Goal: Transaction & Acquisition: Purchase product/service

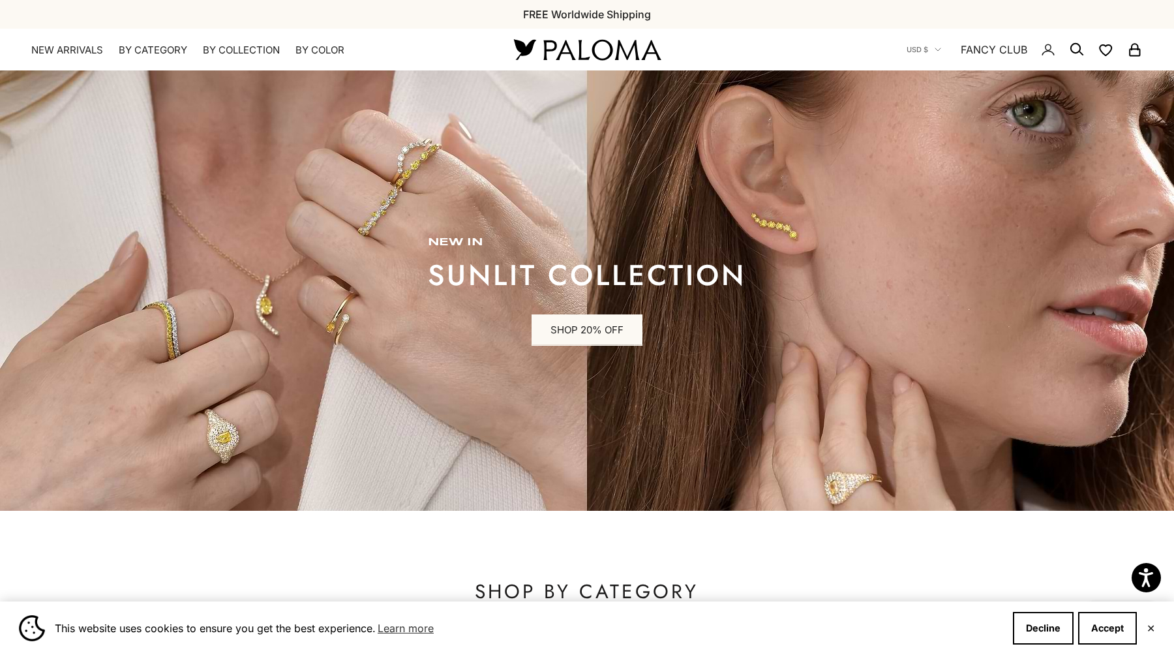
click at [146, 57] on x-header "Paloma Diamonds Open navigation menu Open search NEW ARRIVALS By Category Categ…" at bounding box center [587, 50] width 1174 height 42
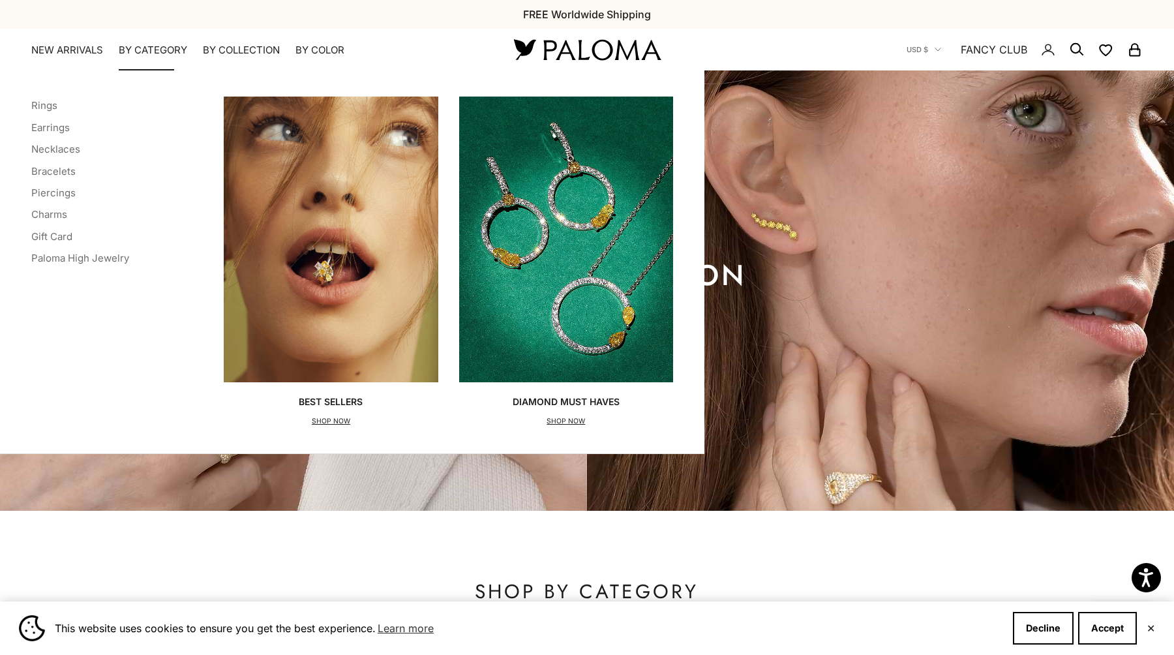
click at [145, 52] on summary "By Category" at bounding box center [153, 50] width 68 height 13
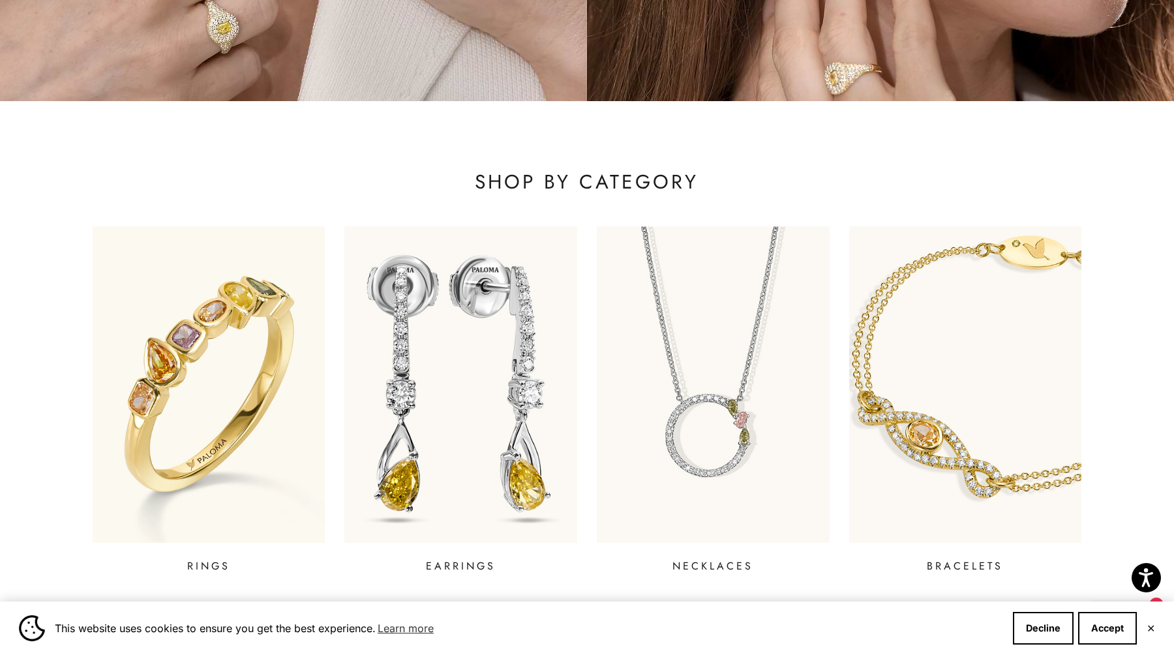
scroll to position [585, 0]
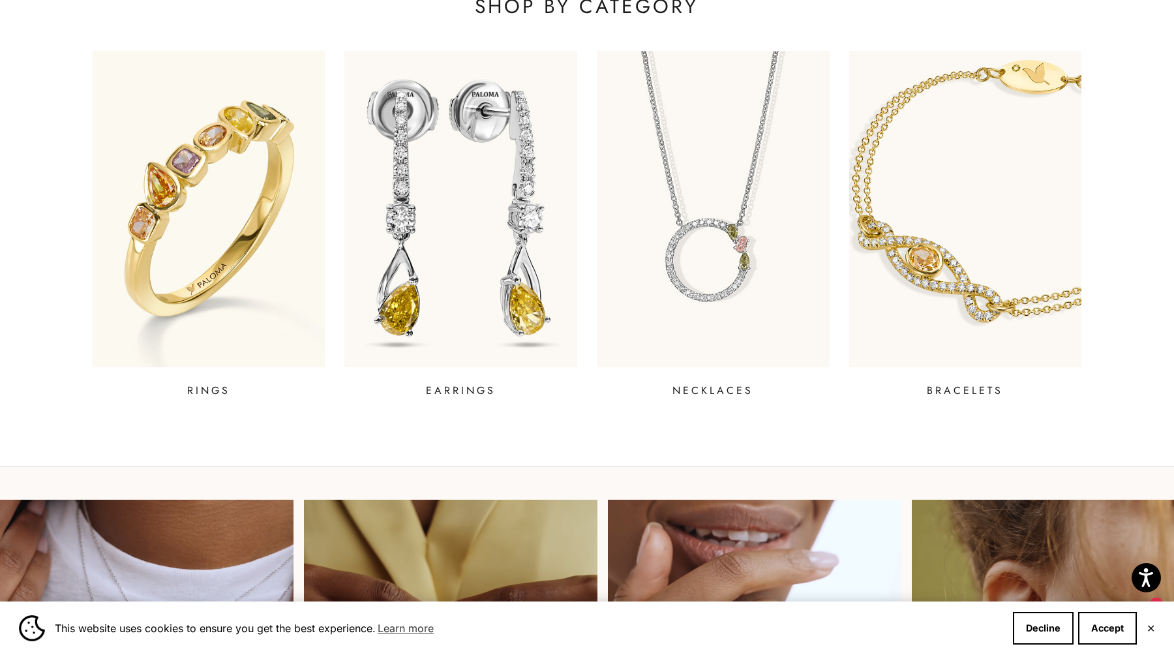
click at [415, 275] on img at bounding box center [461, 210] width 279 height 380
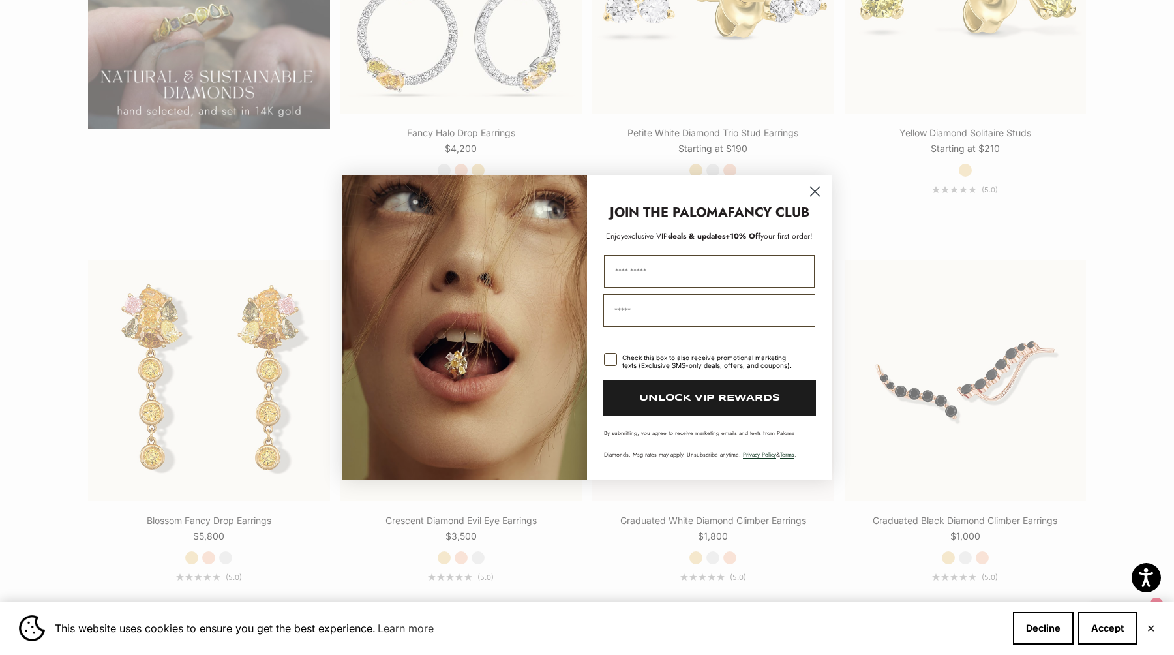
scroll to position [1455, 0]
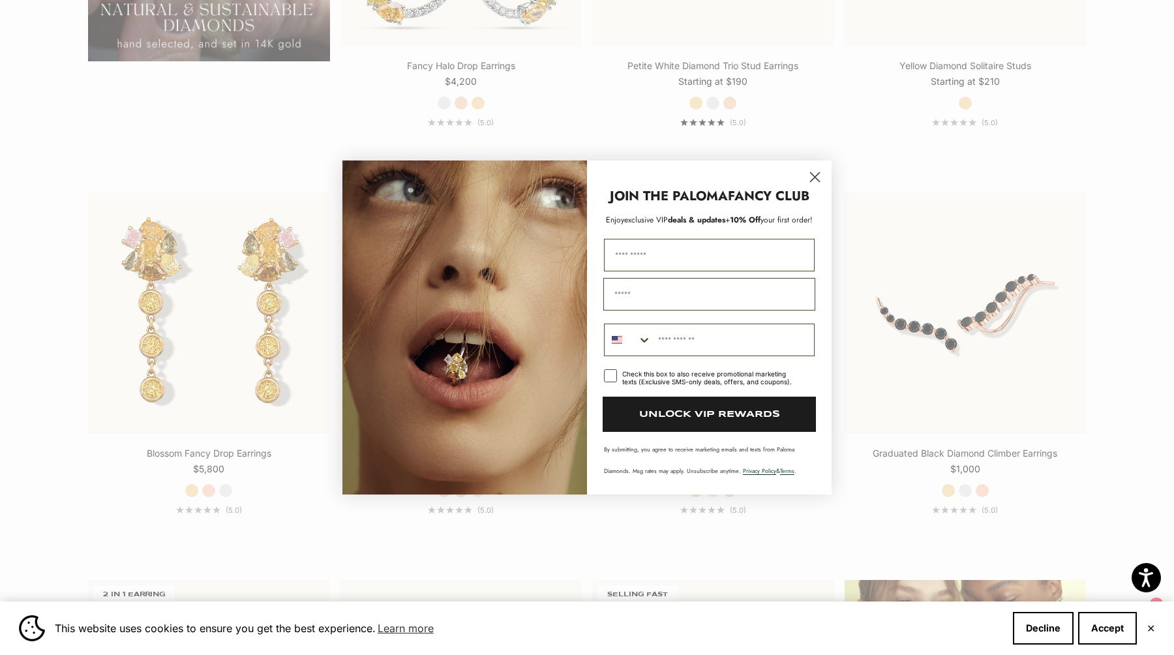
click at [819, 176] on circle "Close dialog" at bounding box center [815, 177] width 22 height 22
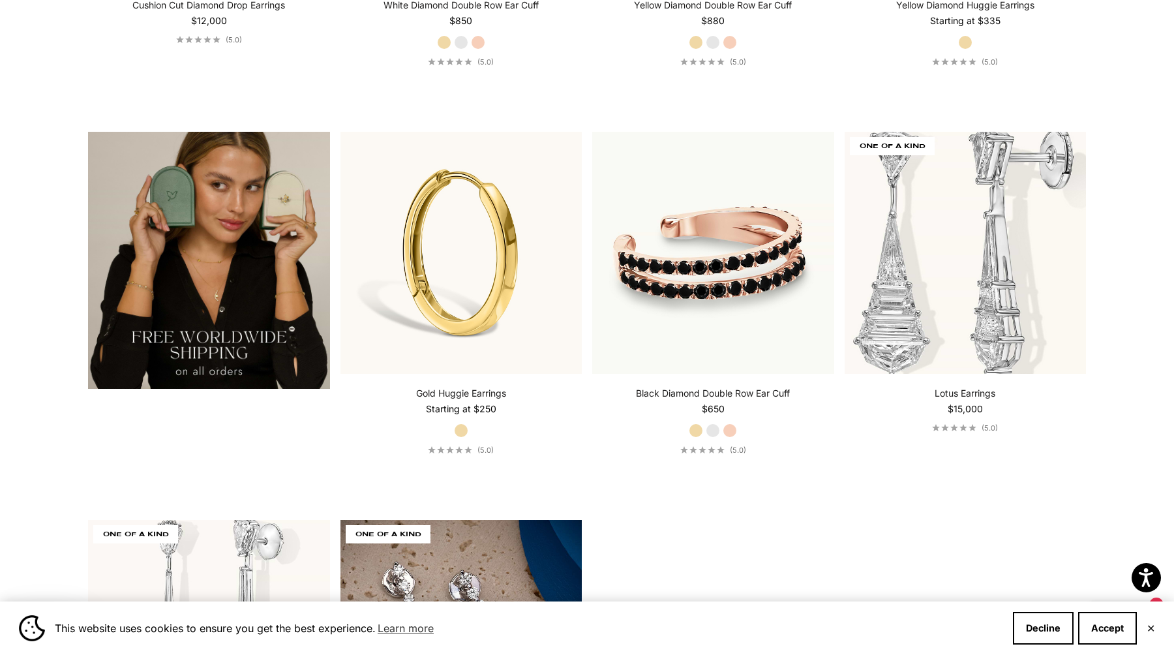
scroll to position [2746, 0]
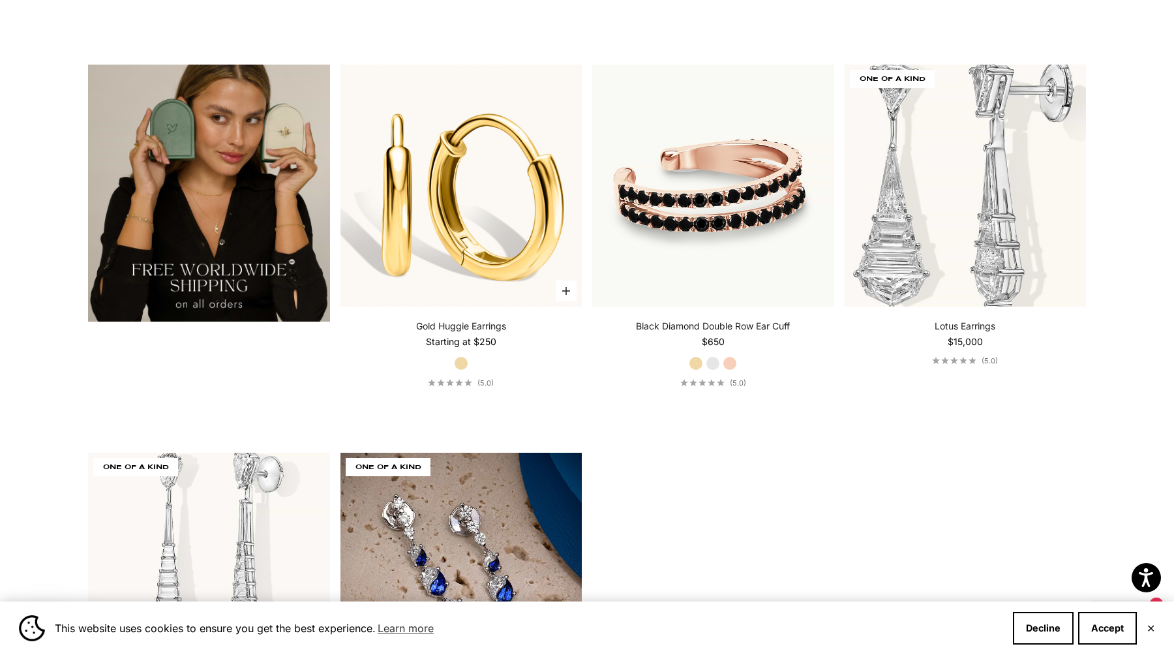
click at [447, 205] on img at bounding box center [461, 186] width 242 height 242
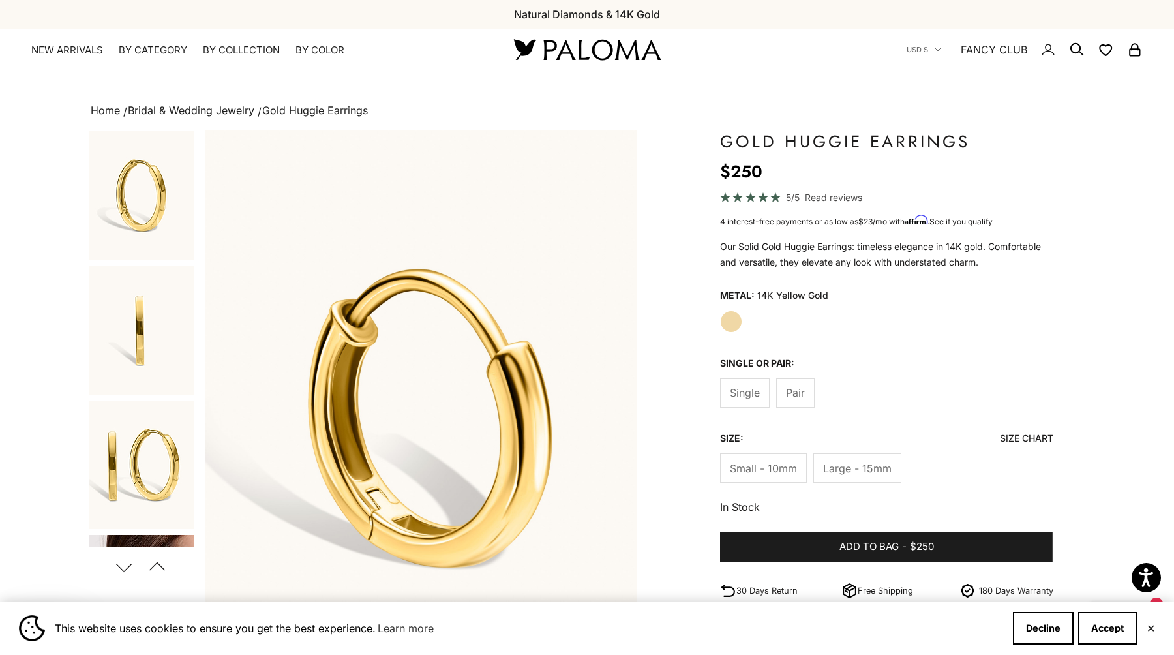
scroll to position [151, 0]
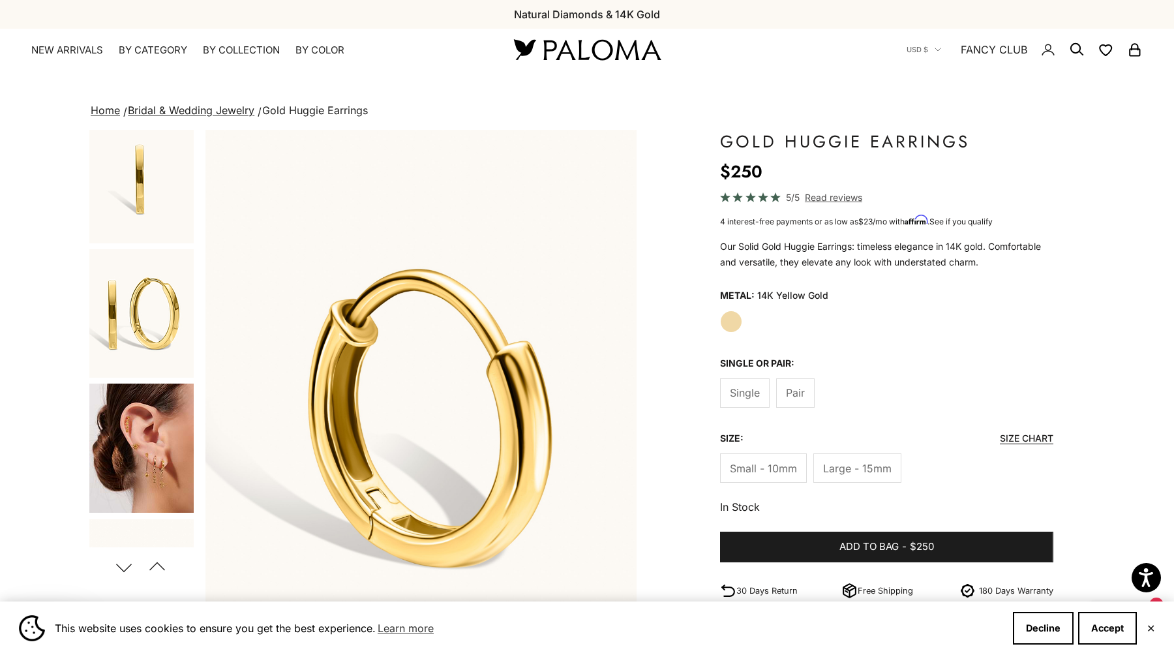
click at [137, 460] on img "Go to item 4" at bounding box center [141, 448] width 104 height 129
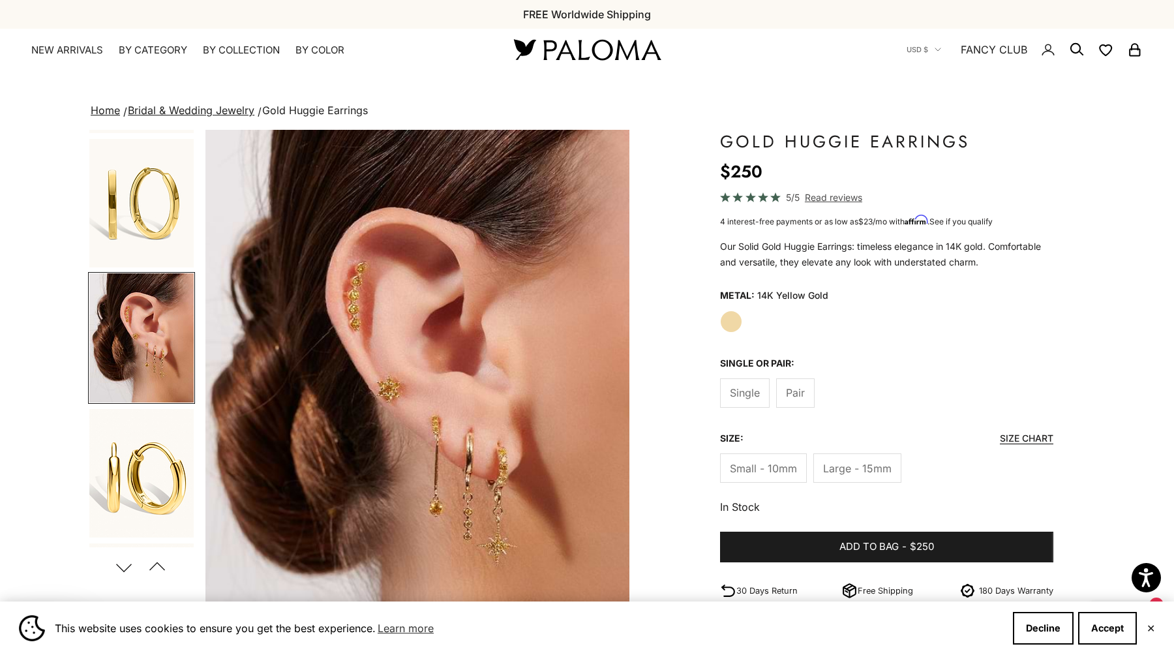
scroll to position [0, 1340]
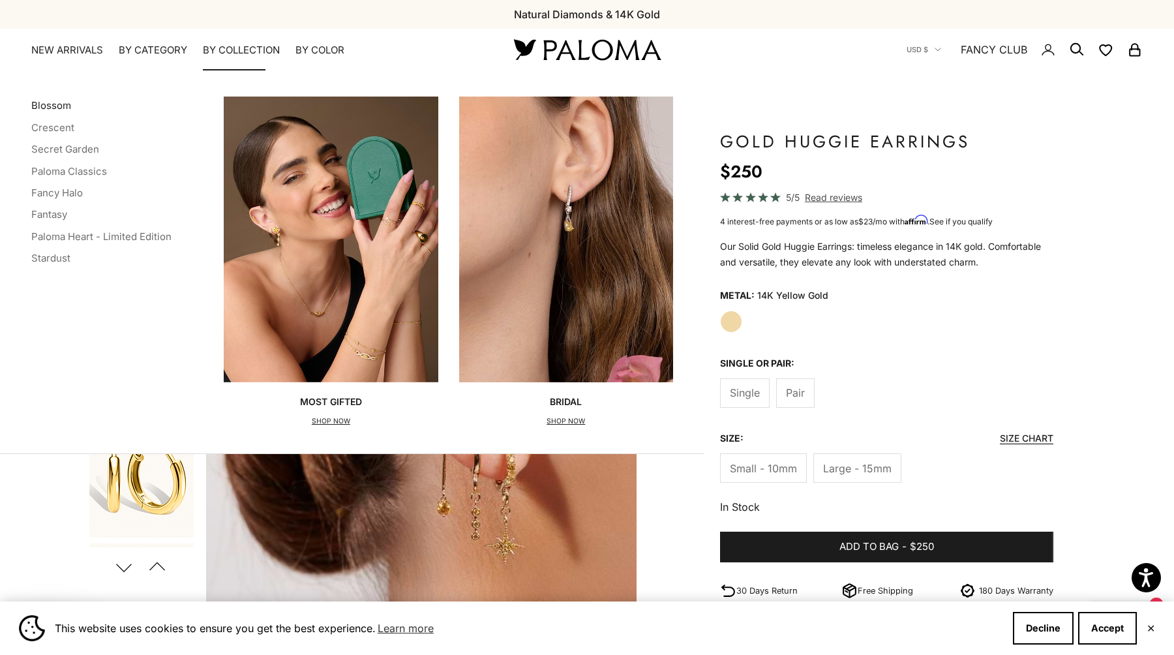
click at [40, 106] on link "Blossom" at bounding box center [51, 105] width 40 height 12
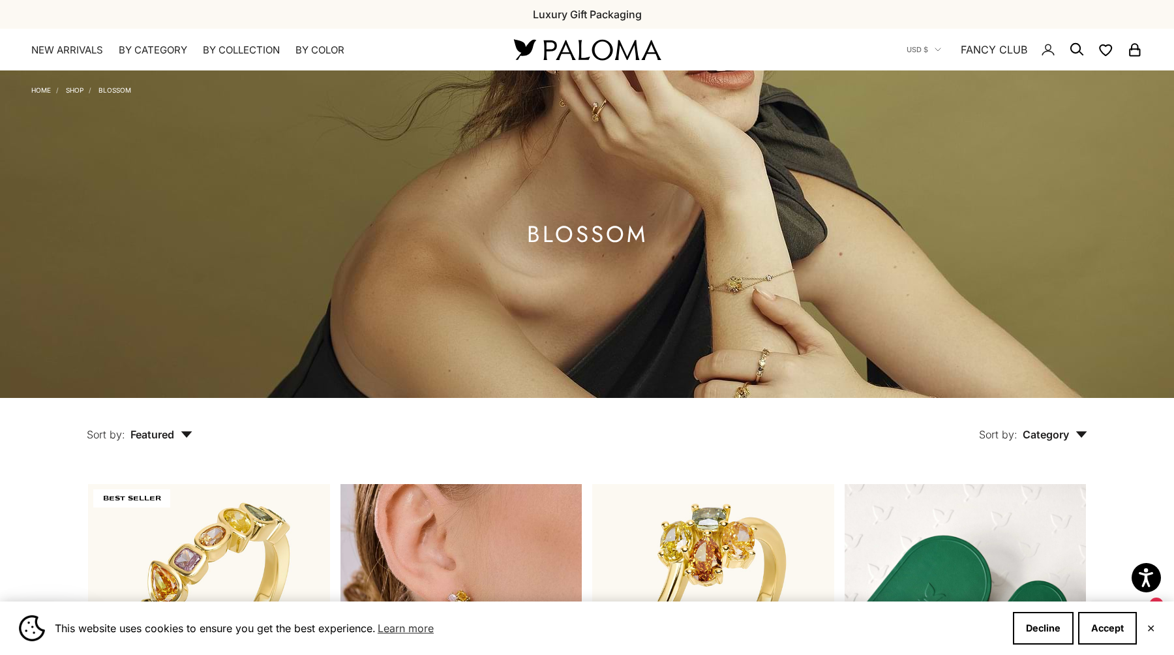
scroll to position [295, 0]
